Goal: Transaction & Acquisition: Obtain resource

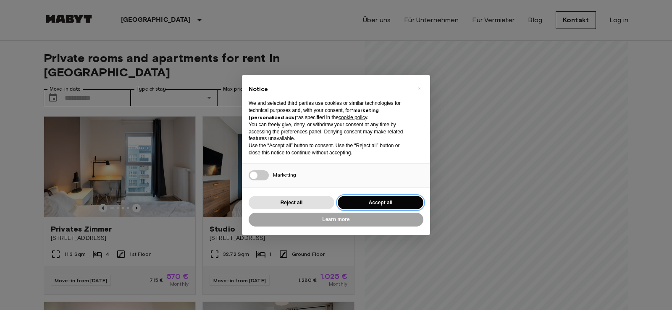
click at [386, 201] on button "Accept all" at bounding box center [381, 203] width 86 height 14
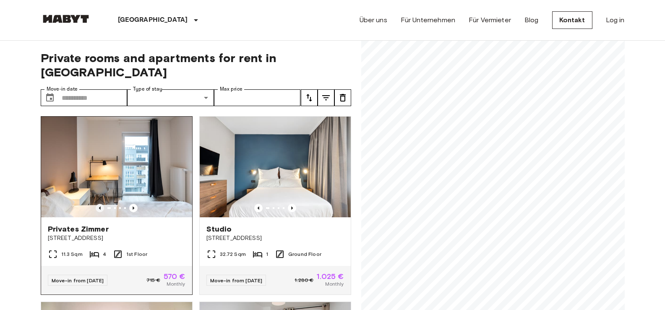
click at [96, 204] on icon "Previous image" at bounding box center [100, 208] width 8 height 8
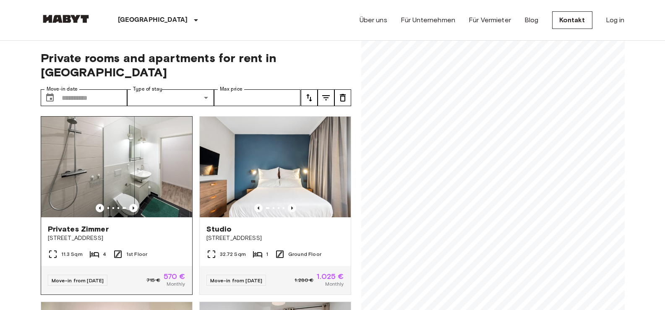
click at [94, 187] on img at bounding box center [116, 167] width 151 height 101
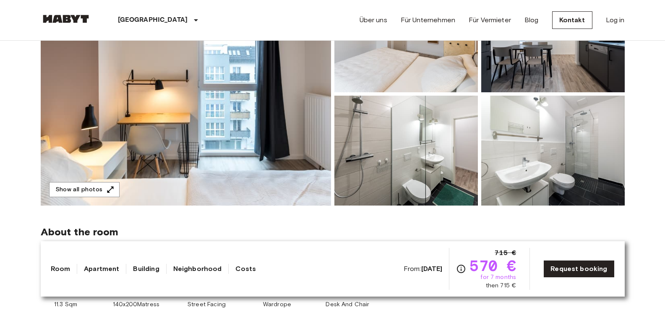
scroll to position [84, 0]
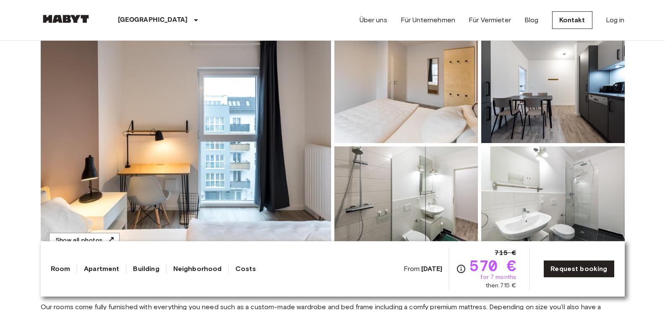
click at [222, 121] on img at bounding box center [186, 144] width 291 height 223
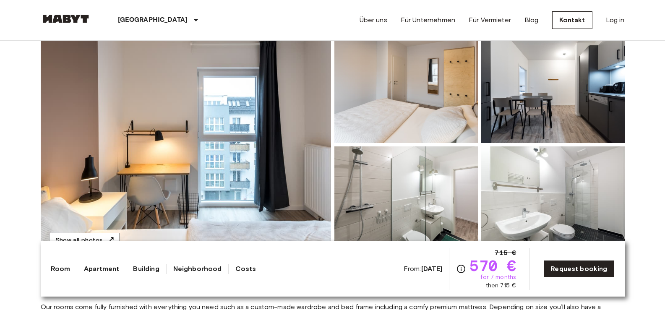
click at [408, 108] on img at bounding box center [407, 88] width 144 height 110
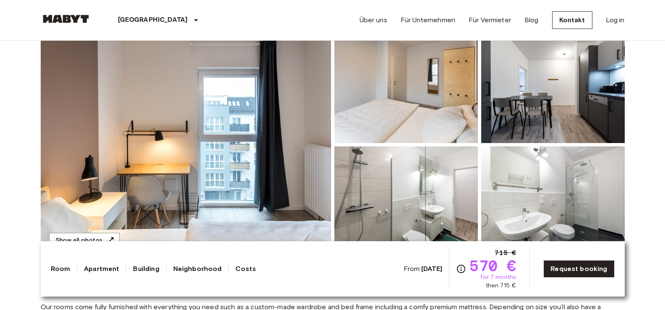
scroll to position [0, 0]
